Goal: Task Accomplishment & Management: Manage account settings

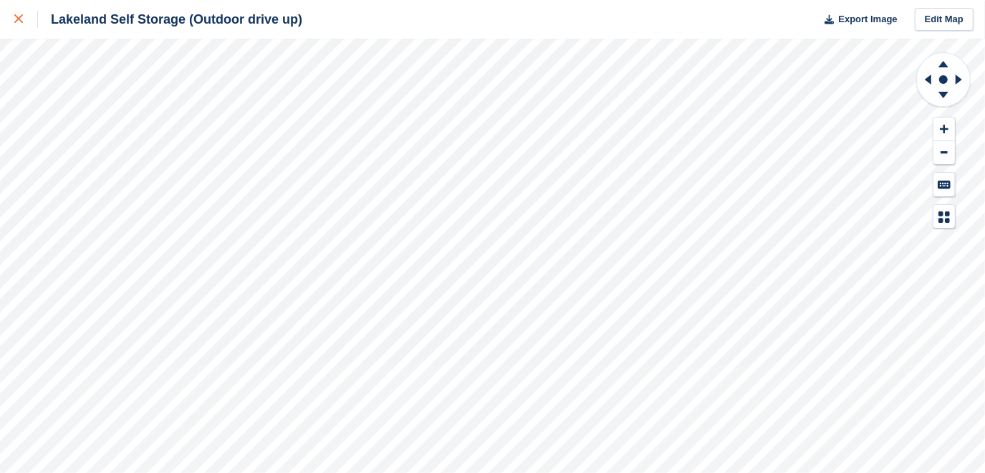
click at [23, 19] on div at bounding box center [26, 19] width 24 height 17
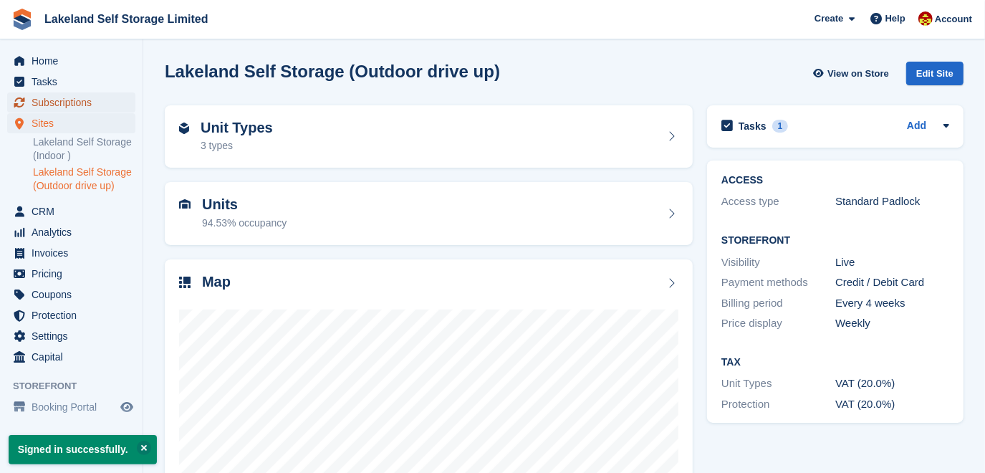
click at [57, 102] on span "Subscriptions" at bounding box center [75, 102] width 86 height 20
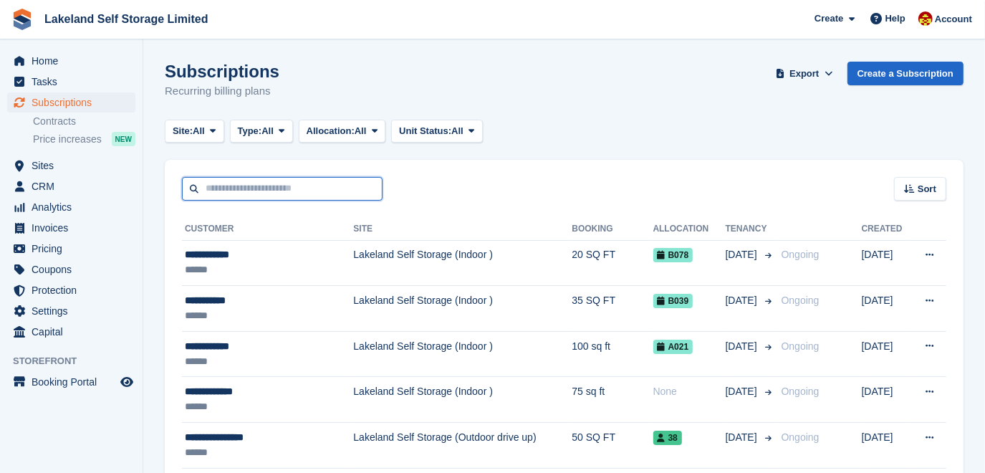
click at [209, 191] on input "text" at bounding box center [282, 189] width 201 height 24
type input "********"
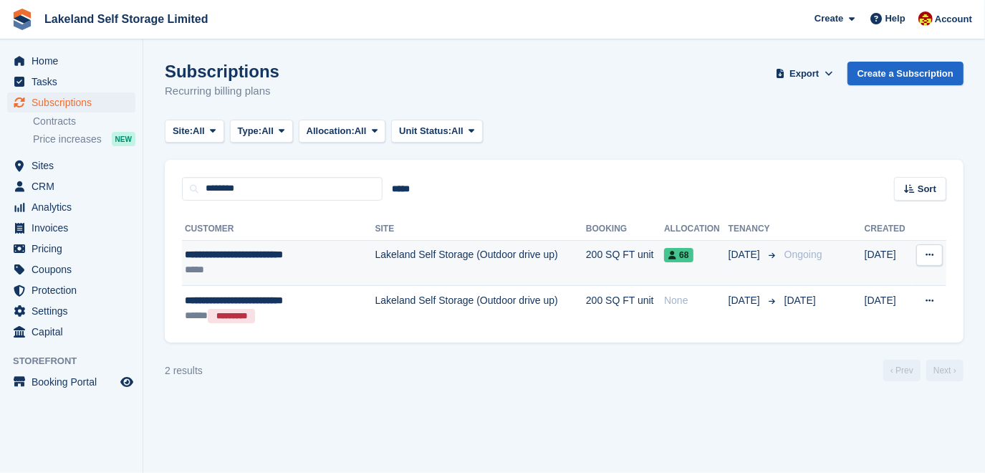
click at [376, 250] on td "Lakeland Self Storage (Outdoor drive up)" at bounding box center [481, 263] width 211 height 46
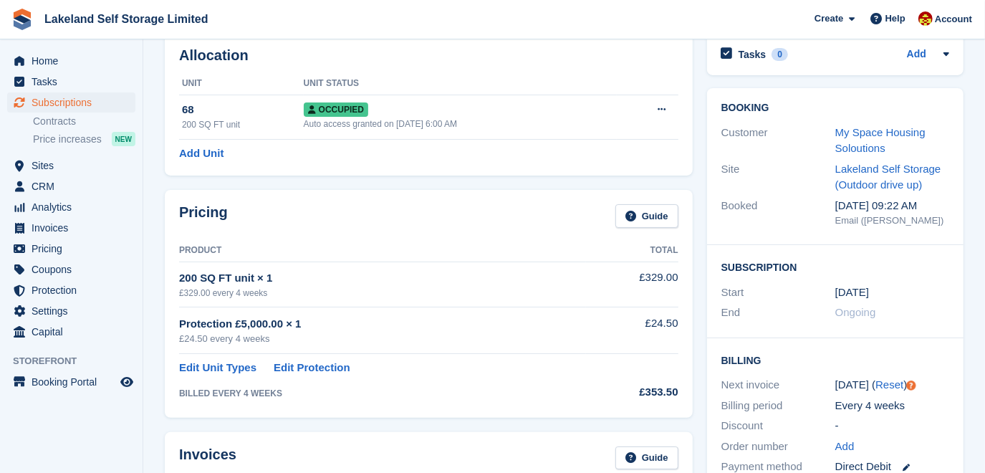
scroll to position [391, 0]
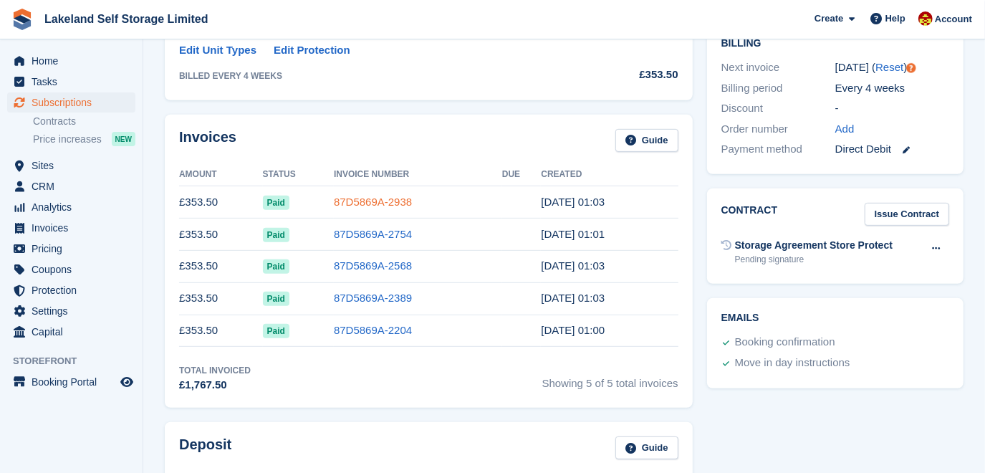
click at [355, 199] on link "87D5869A-2938" at bounding box center [373, 202] width 78 height 12
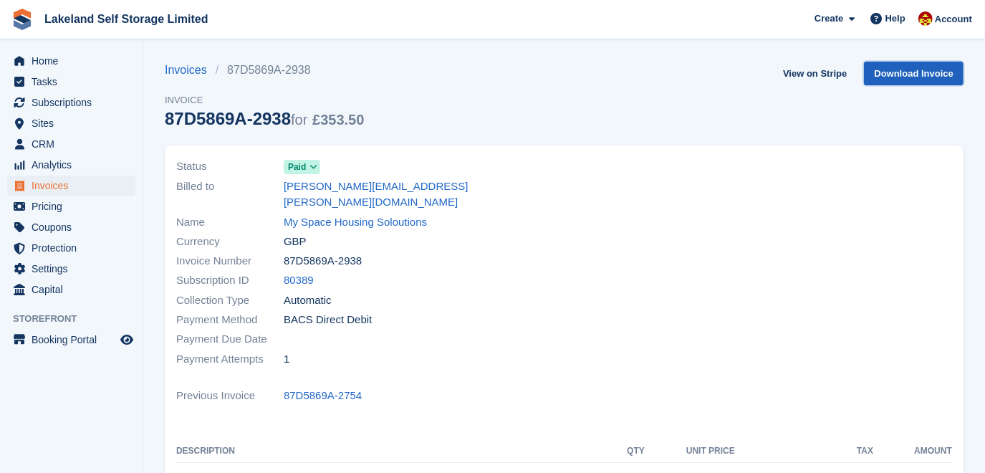
click at [883, 75] on link "Download Invoice" at bounding box center [914, 74] width 100 height 24
